Goal: Task Accomplishment & Management: Complete application form

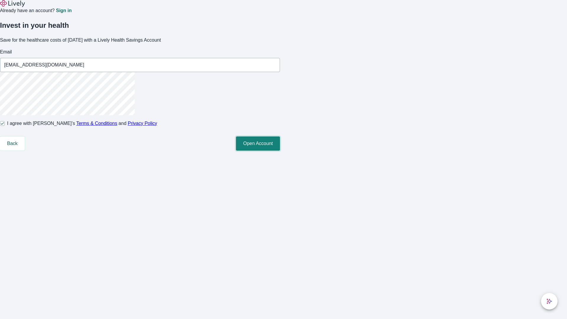
click at [280, 151] on button "Open Account" at bounding box center [258, 143] width 44 height 14
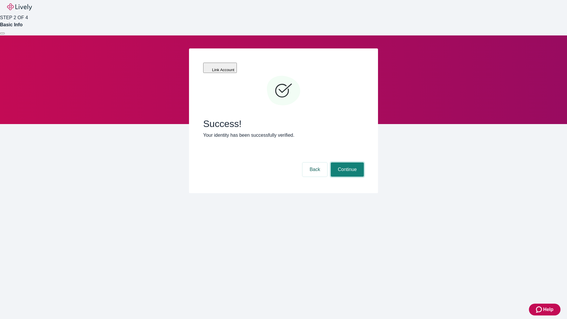
click at [346, 162] on button "Continue" at bounding box center [347, 169] width 33 height 14
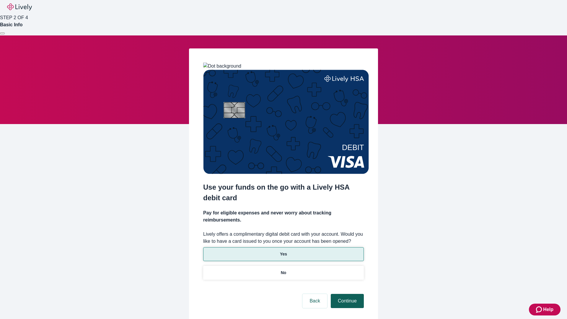
click at [283, 269] on p "No" at bounding box center [284, 272] width 6 height 6
click at [346, 294] on button "Continue" at bounding box center [347, 301] width 33 height 14
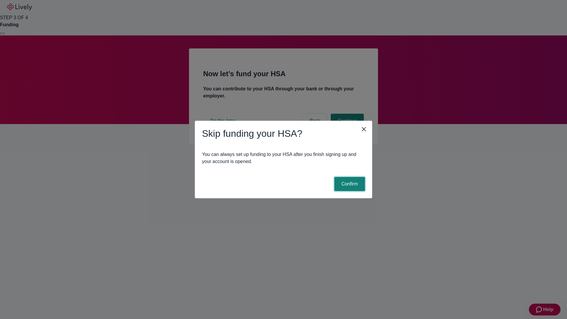
click at [349, 184] on button "Confirm" at bounding box center [349, 184] width 31 height 14
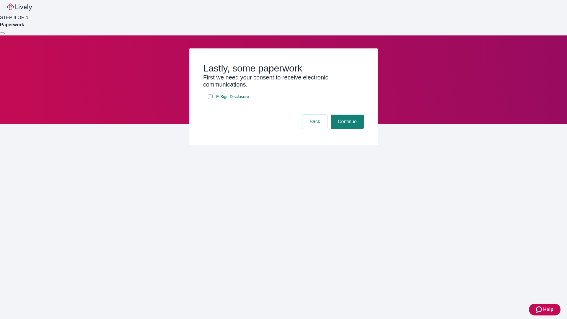
click at [210, 99] on input "E-Sign Disclosure" at bounding box center [210, 96] width 5 height 5
checkbox input "true"
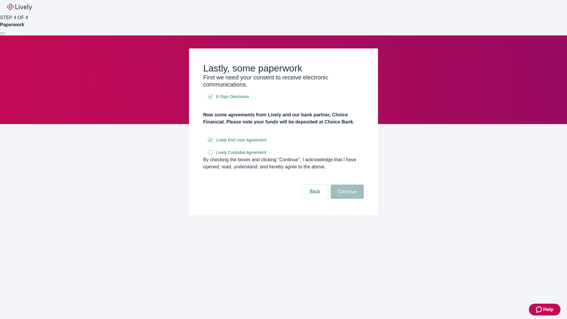
click at [210, 155] on input "Lively Custodial Agreement" at bounding box center [210, 152] width 5 height 5
checkbox input "true"
click at [346, 199] on button "Continue" at bounding box center [347, 191] width 33 height 14
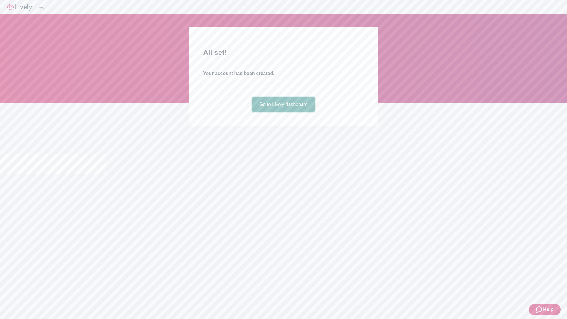
click at [283, 112] on link "Go to Lively dashboard" at bounding box center [283, 104] width 63 height 14
